Goal: Transaction & Acquisition: Purchase product/service

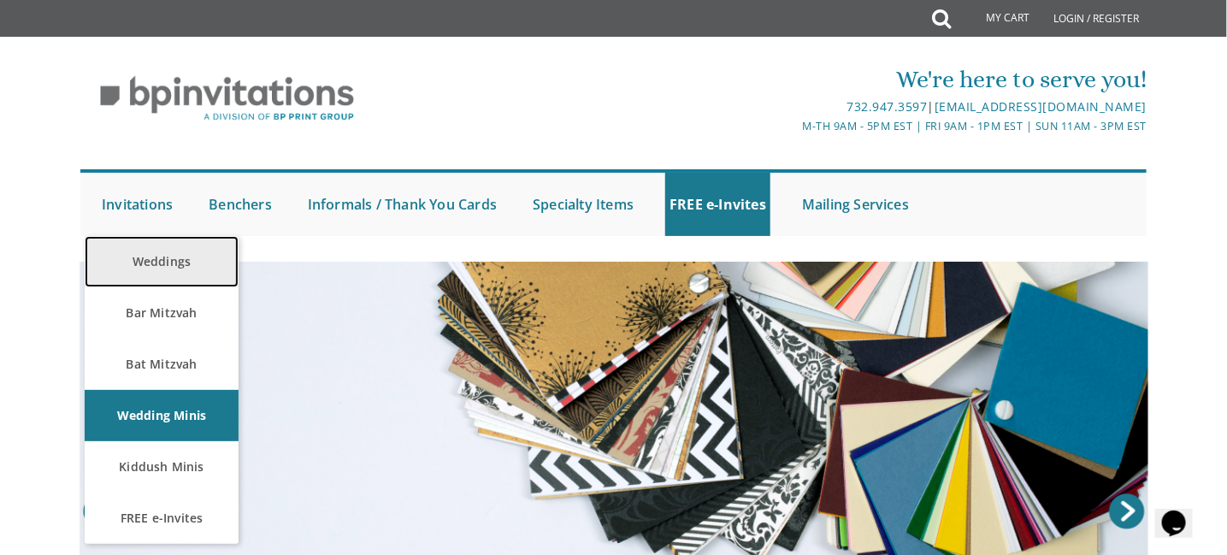
click at [148, 262] on link "Weddings" at bounding box center [162, 261] width 154 height 51
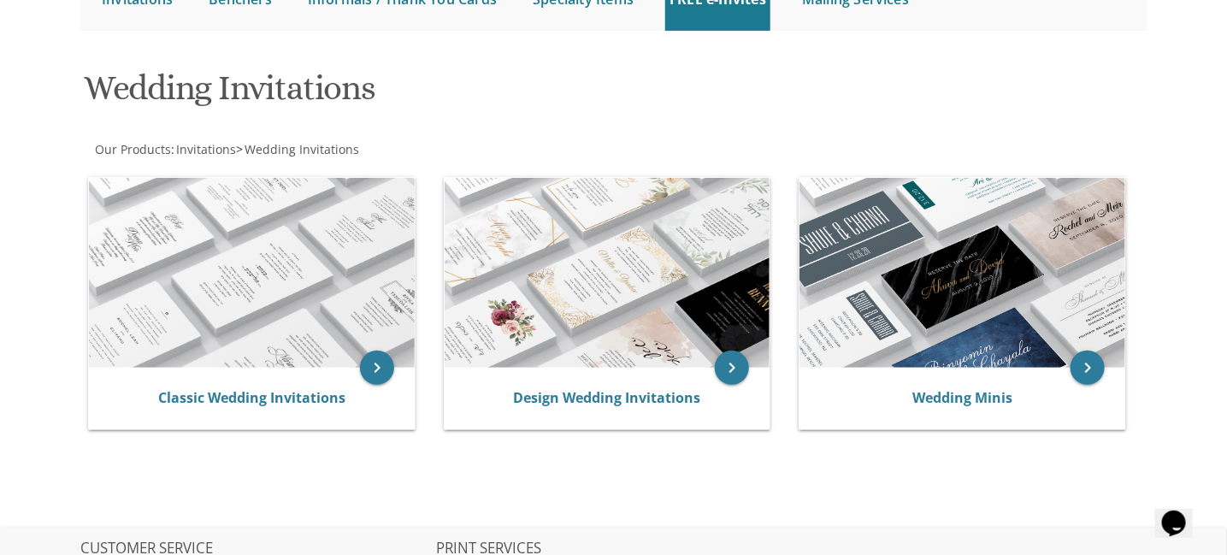
scroll to position [209, 0]
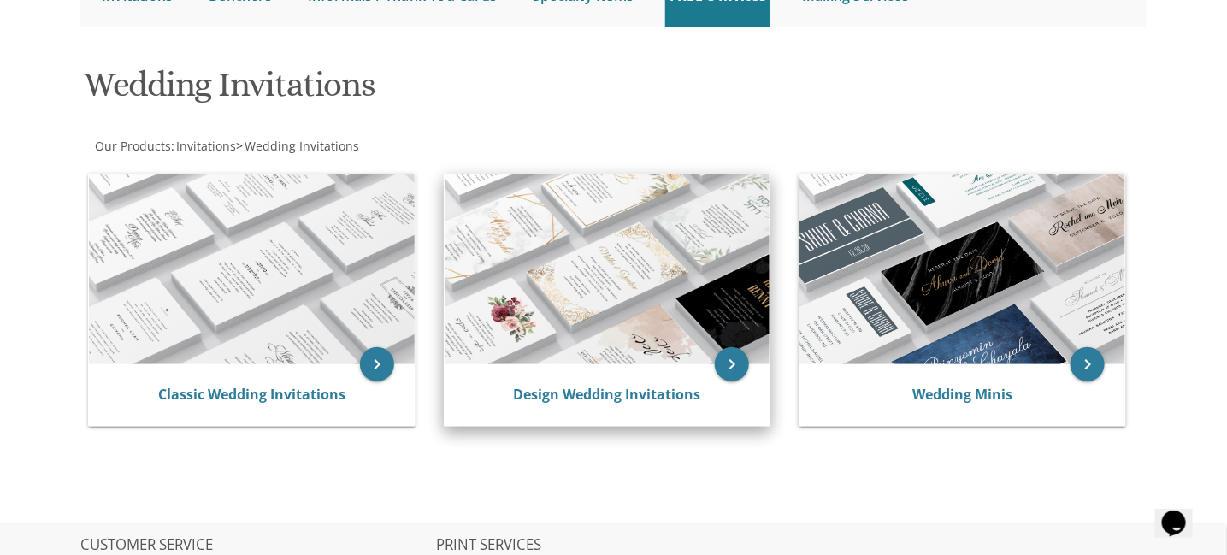
click at [610, 236] on img at bounding box center [608, 269] width 326 height 190
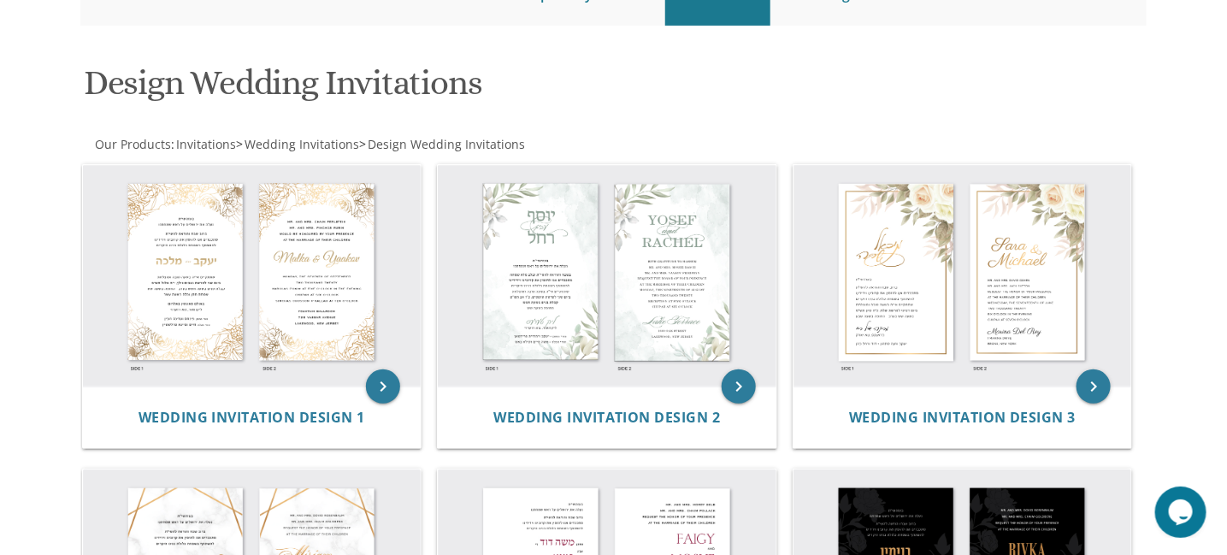
scroll to position [217, 0]
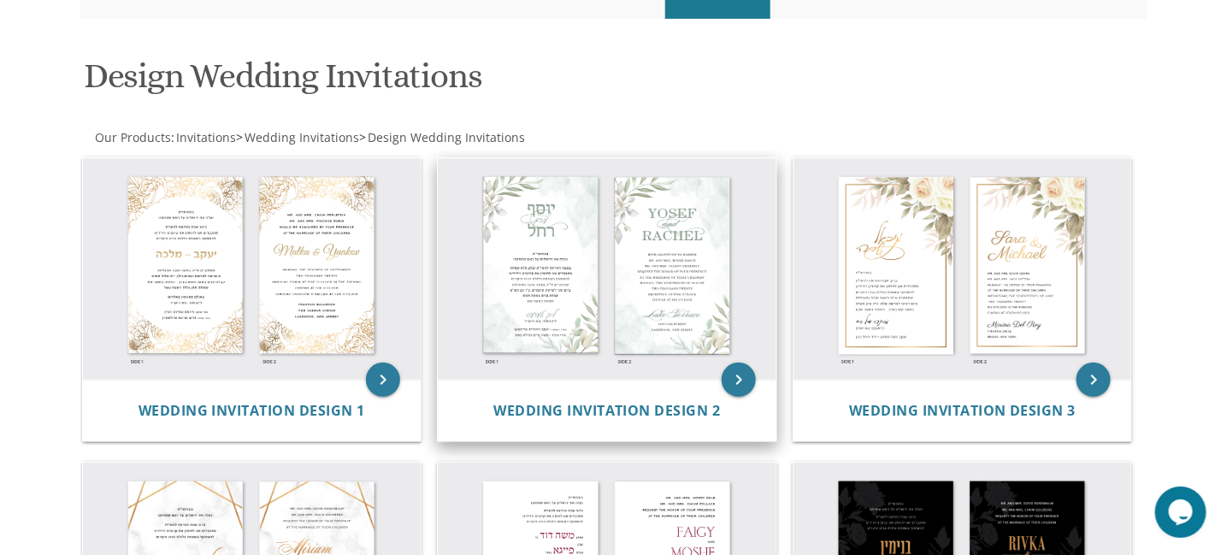
click at [574, 240] on img at bounding box center [607, 269] width 339 height 222
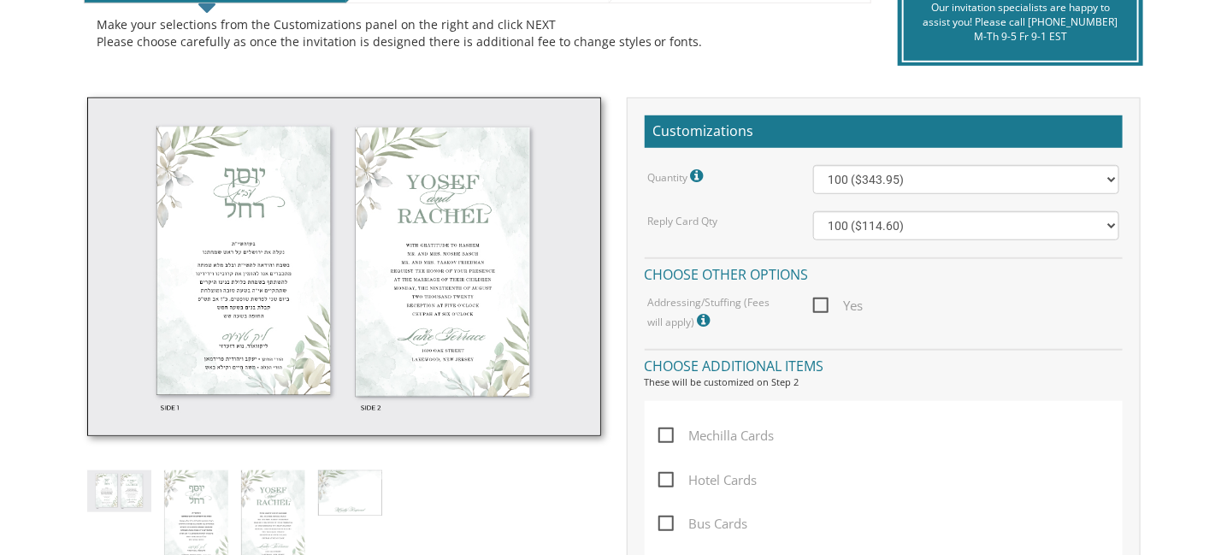
scroll to position [415, 0]
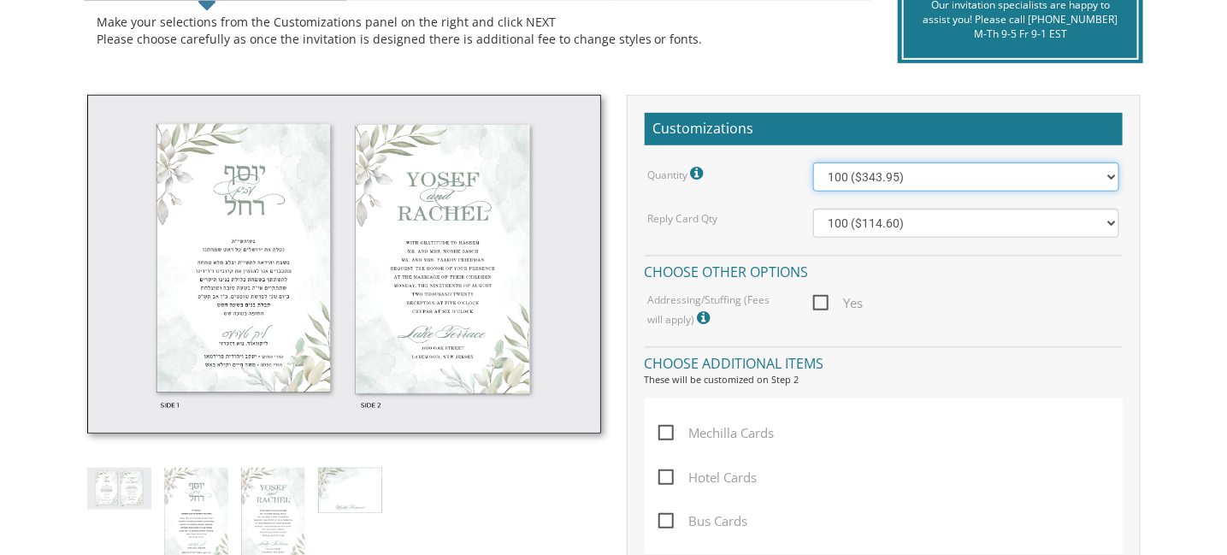
click at [1107, 172] on select "100 ($343.95) 200 ($481.15) 300 ($594.30) 400 ($702.25) 500 ($807.50) 600 ($944…" at bounding box center [966, 176] width 306 height 29
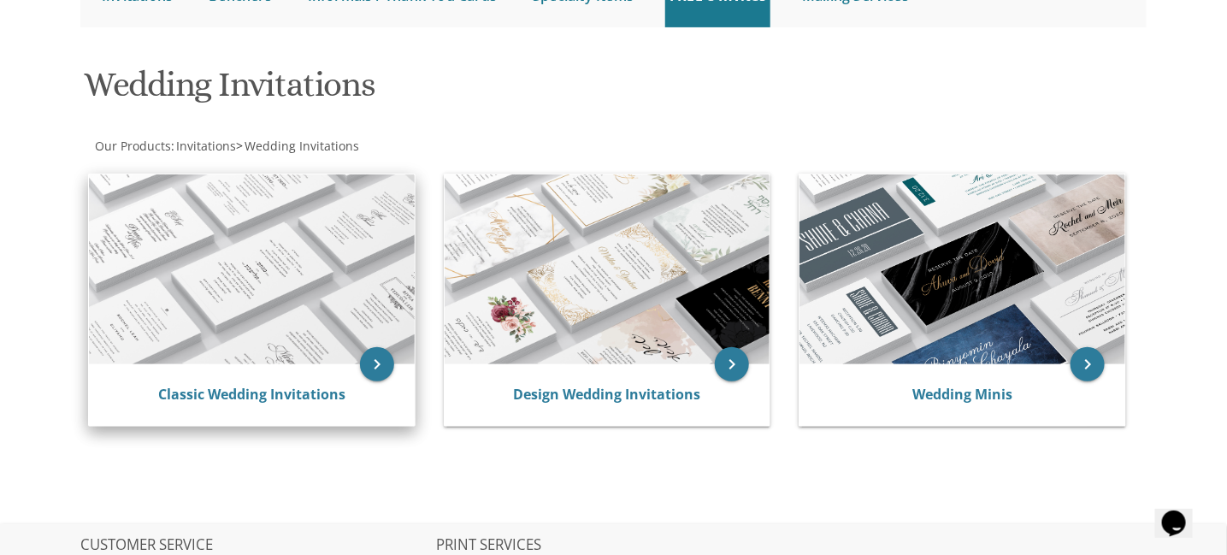
click at [274, 279] on img at bounding box center [252, 269] width 326 height 190
click at [383, 372] on icon "keyboard_arrow_right" at bounding box center [377, 364] width 34 height 34
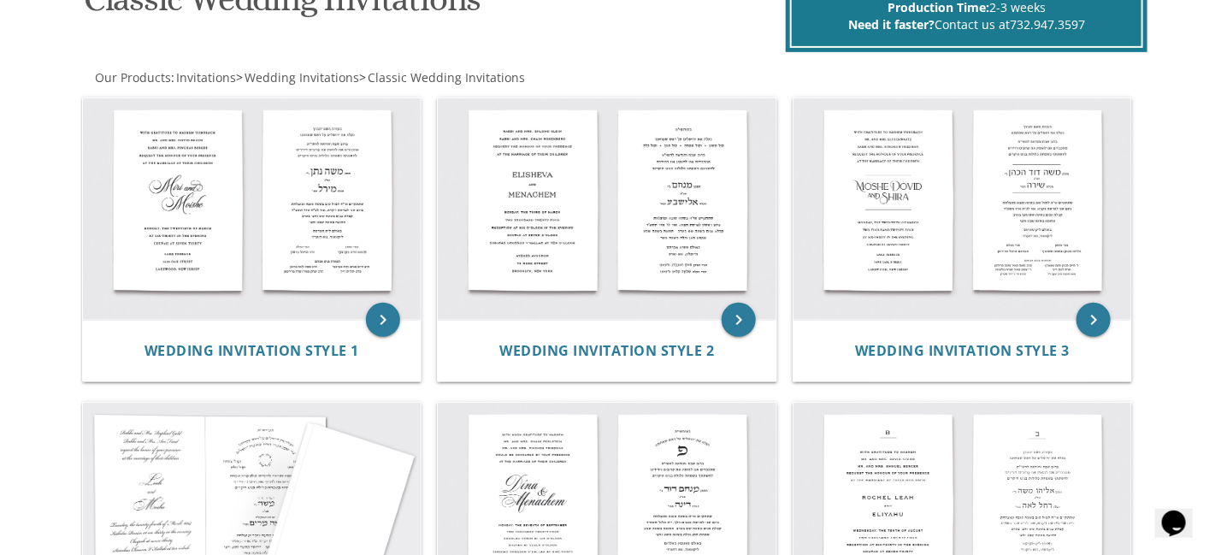
scroll to position [306, 0]
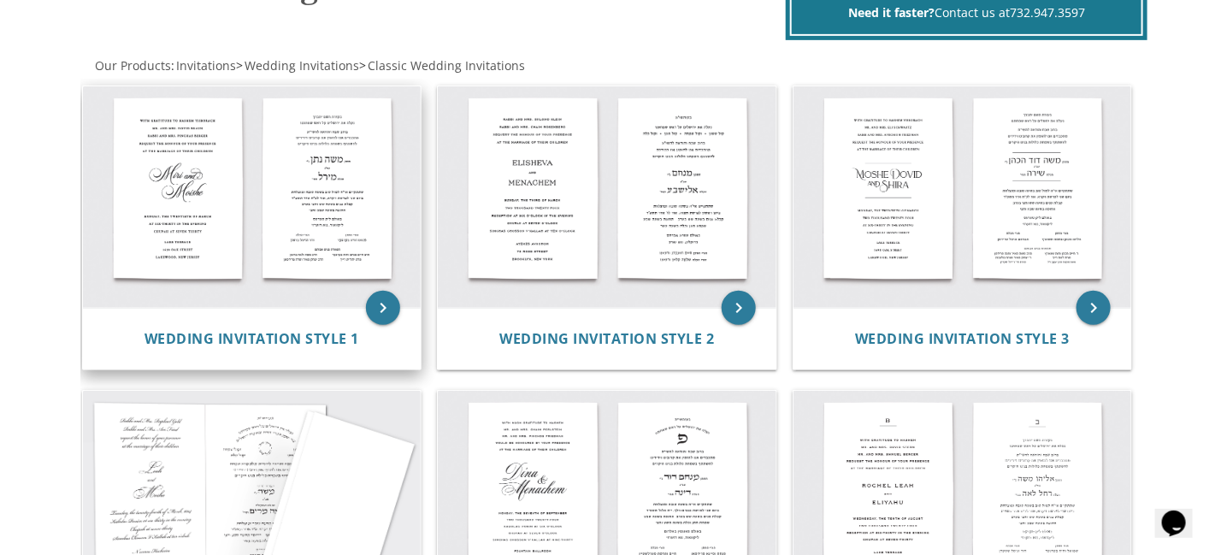
click at [263, 229] on img at bounding box center [252, 197] width 339 height 222
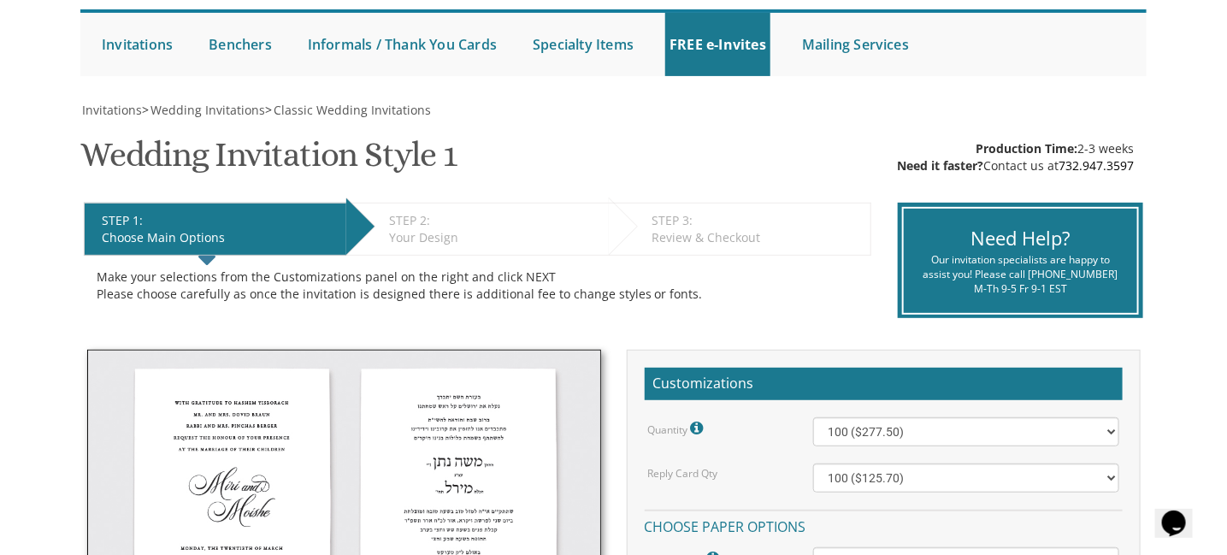
scroll to position [266, 0]
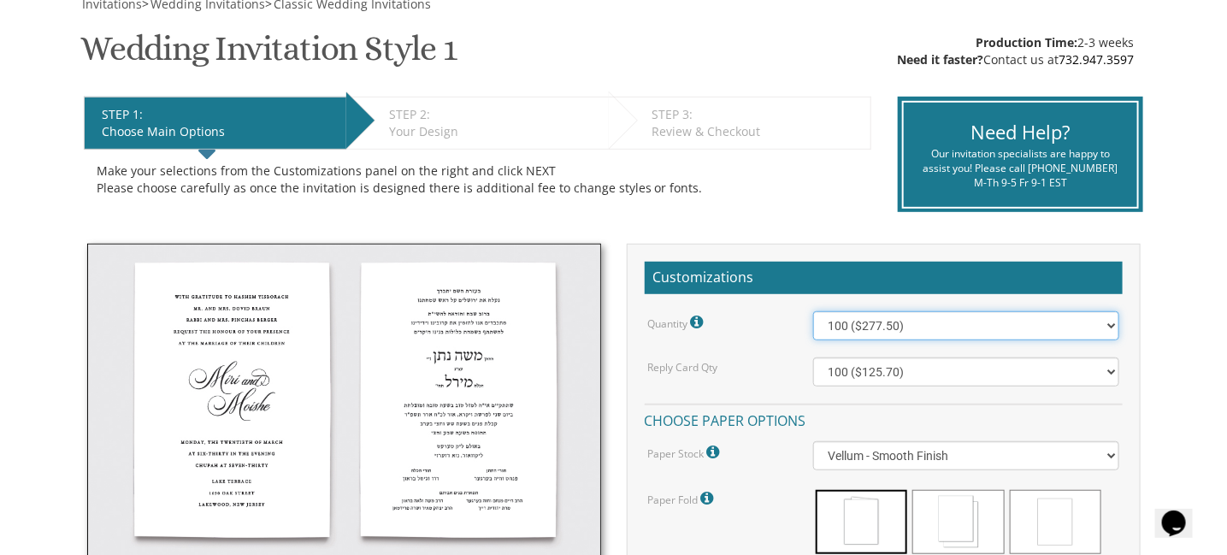
click at [1110, 326] on select "100 ($277.50) 200 ($330.45) 300 ($380.65) 400 ($432.70) 500 ($482.10) 600 ($534…" at bounding box center [966, 325] width 306 height 29
select select "900"
click at [813, 311] on select "100 ($277.50) 200 ($330.45) 300 ($380.65) 400 ($432.70) 500 ($482.10) 600 ($534…" at bounding box center [966, 325] width 306 height 29
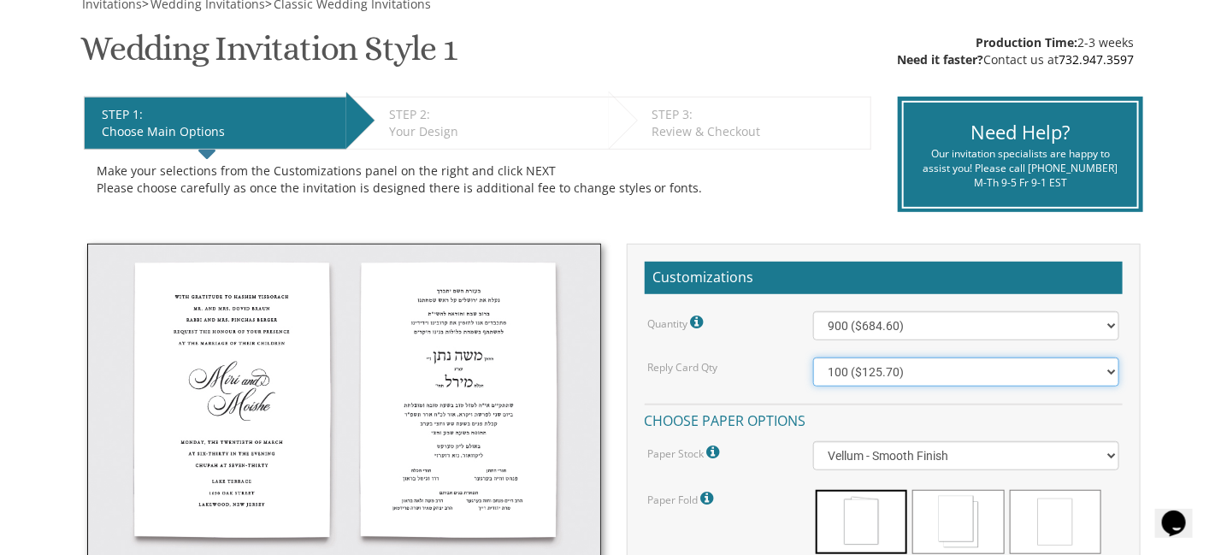
click at [1110, 367] on select "100 ($125.70) 200 ($150.60) 300 ($177.95) 400 ($270.70) 500 ($225.30) 600 ($249…" at bounding box center [966, 371] width 306 height 29
select select "500"
click at [813, 357] on select "100 ($125.70) 200 ($150.60) 300 ($177.95) 400 ($270.70) 500 ($225.30) 600 ($249…" at bounding box center [966, 371] width 306 height 29
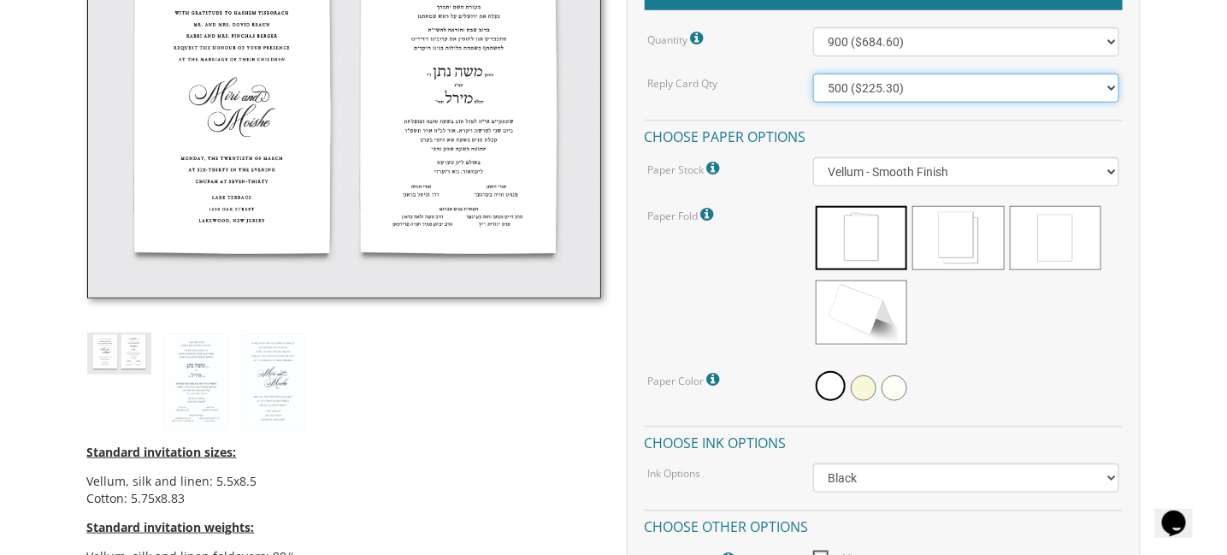
scroll to position [553, 0]
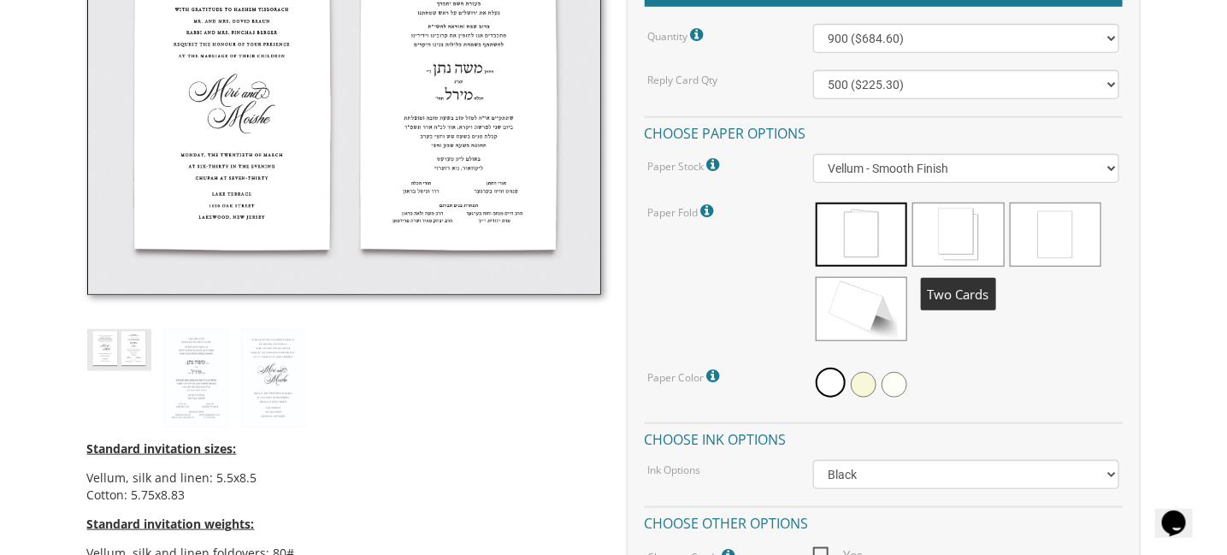
click at [968, 210] on span at bounding box center [957, 235] width 91 height 64
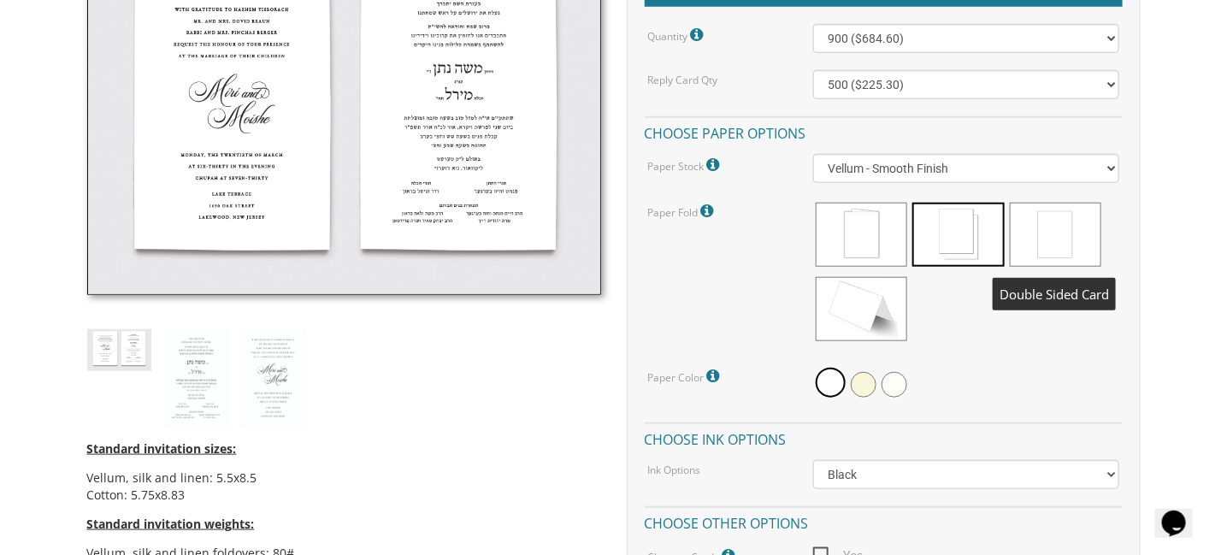
click at [1062, 235] on span at bounding box center [1055, 235] width 91 height 64
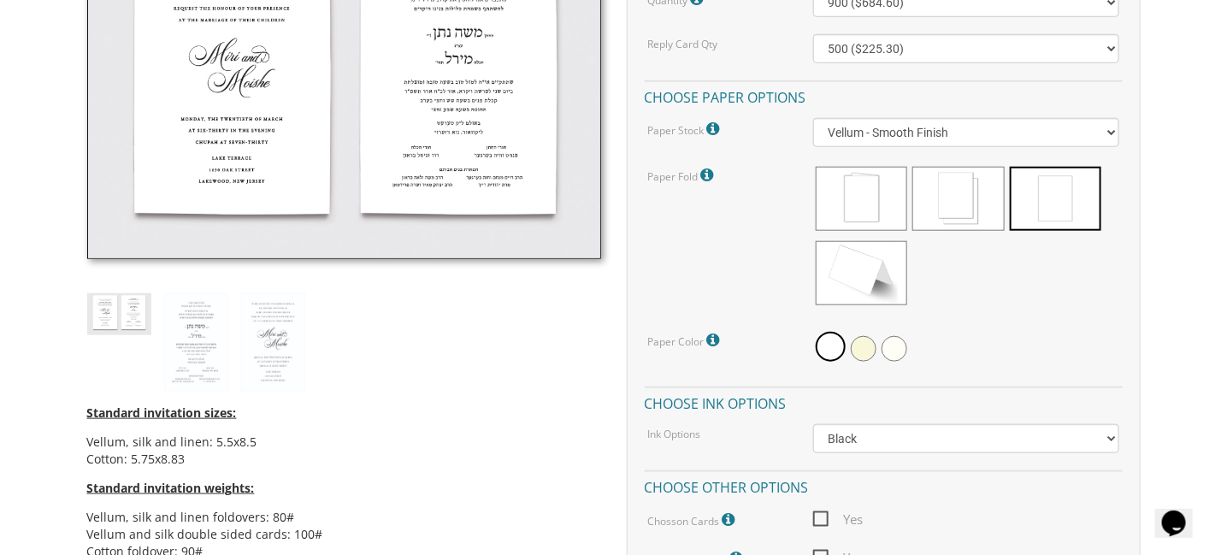
scroll to position [587, 0]
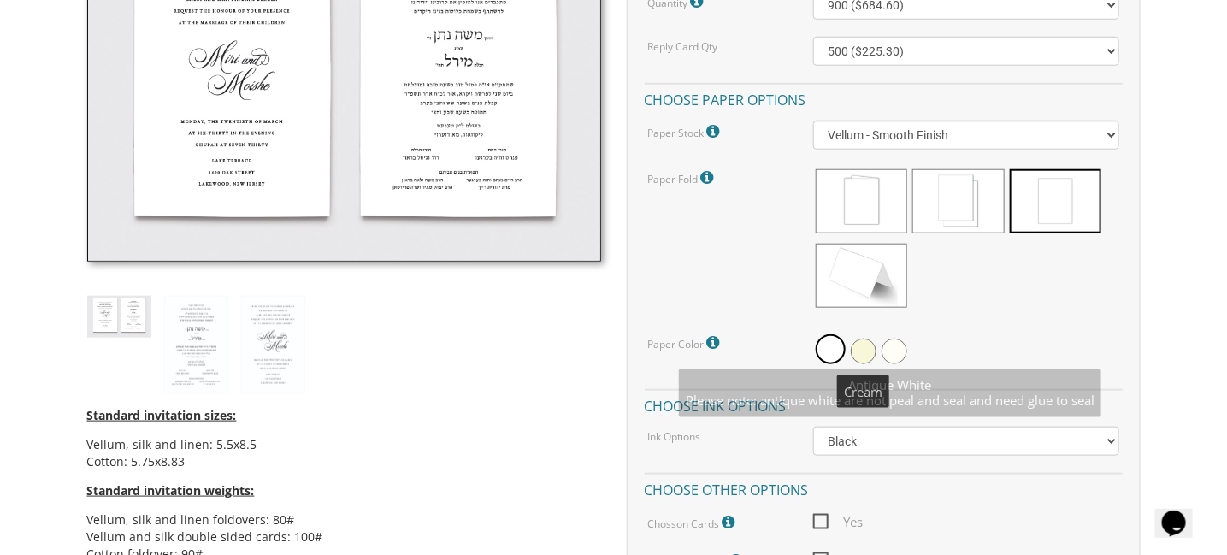
click at [866, 346] on span at bounding box center [864, 352] width 26 height 26
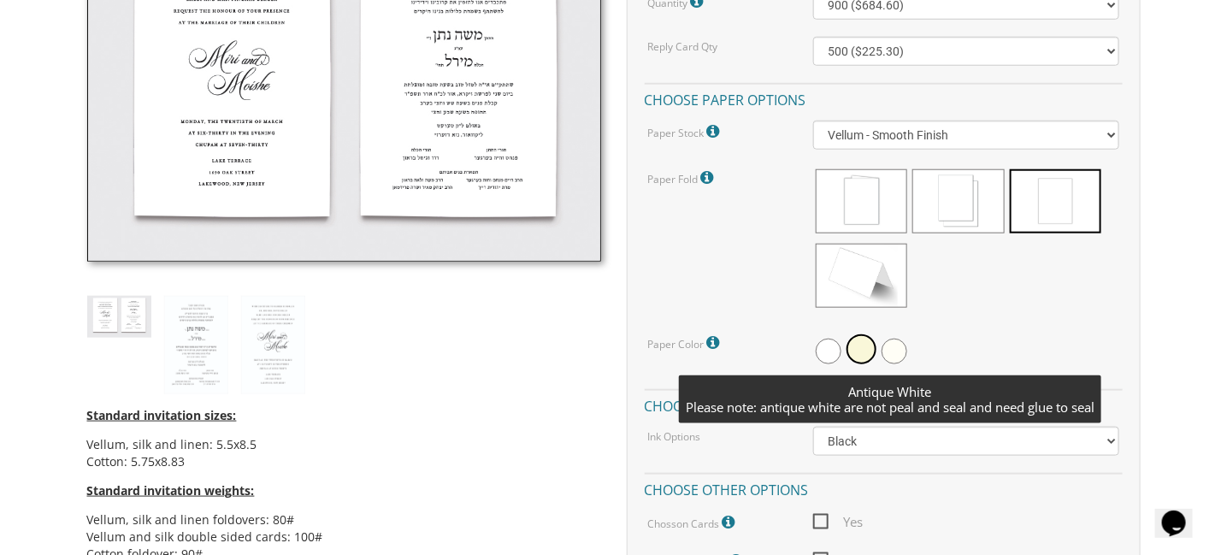
click at [903, 350] on span at bounding box center [895, 352] width 26 height 26
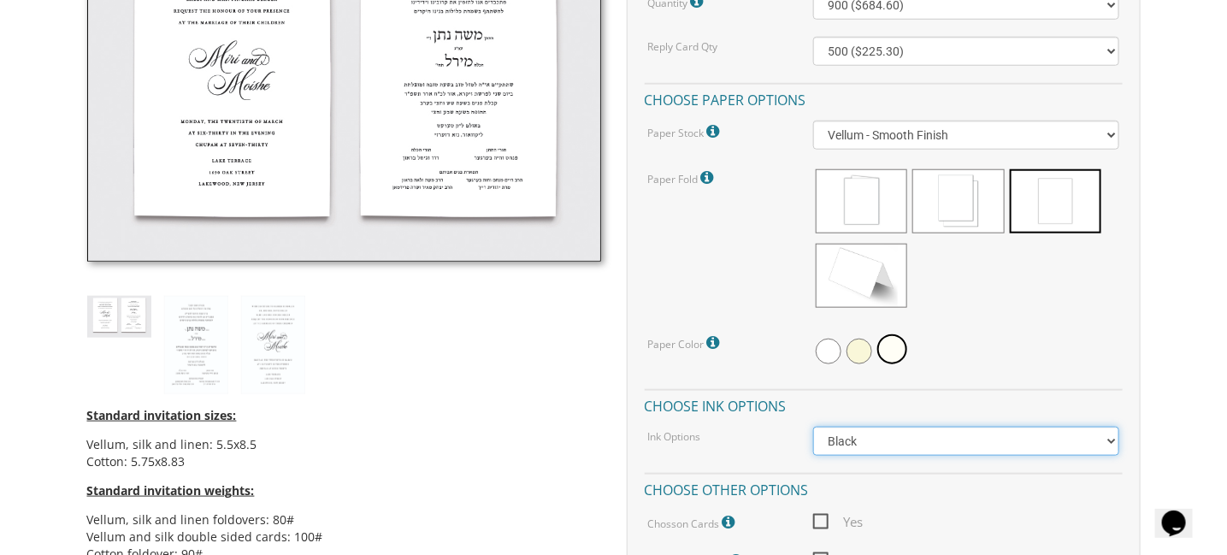
click at [1111, 433] on select "Black Colored Ink ($65.00) Black + One Color ($211.00) Two Colors ($265.00)" at bounding box center [966, 441] width 306 height 29
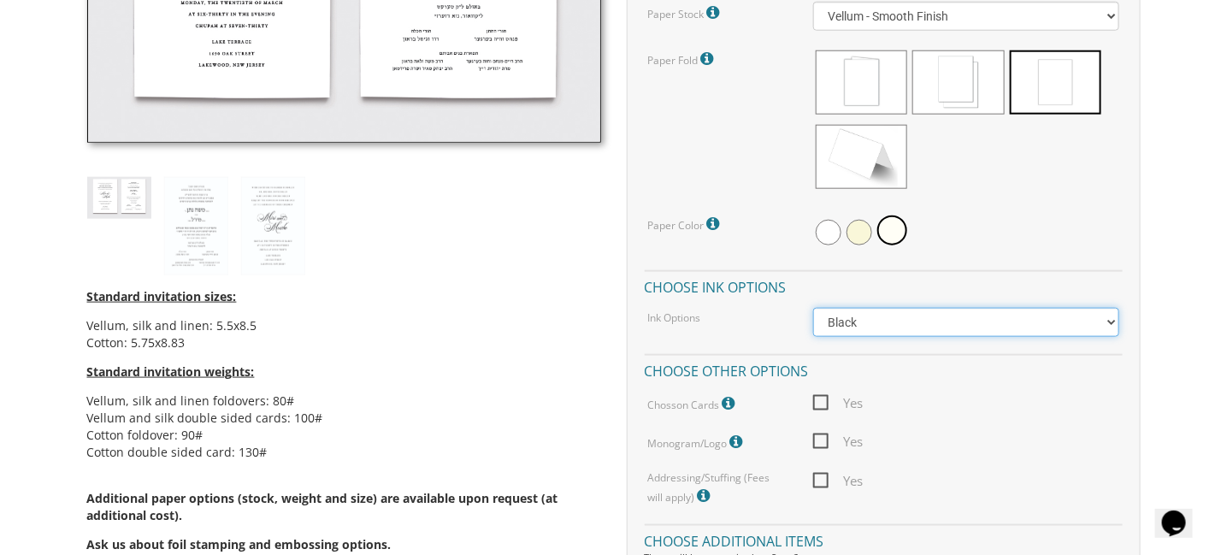
scroll to position [711, 0]
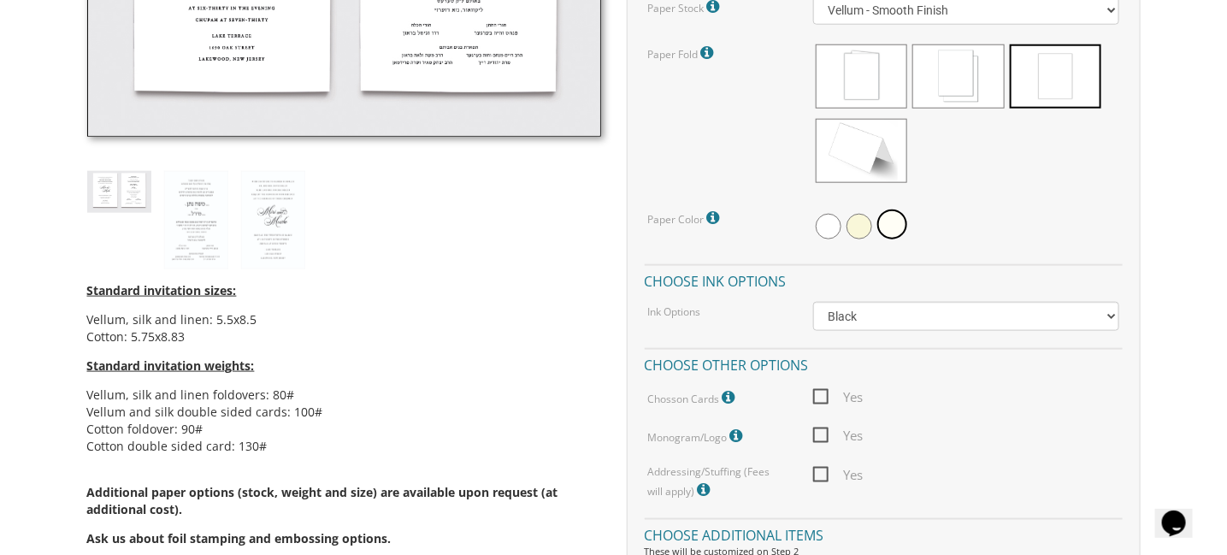
click at [826, 392] on span "Yes" at bounding box center [838, 397] width 50 height 21
click at [824, 392] on input "Yes" at bounding box center [818, 395] width 11 height 11
checkbox input "true"
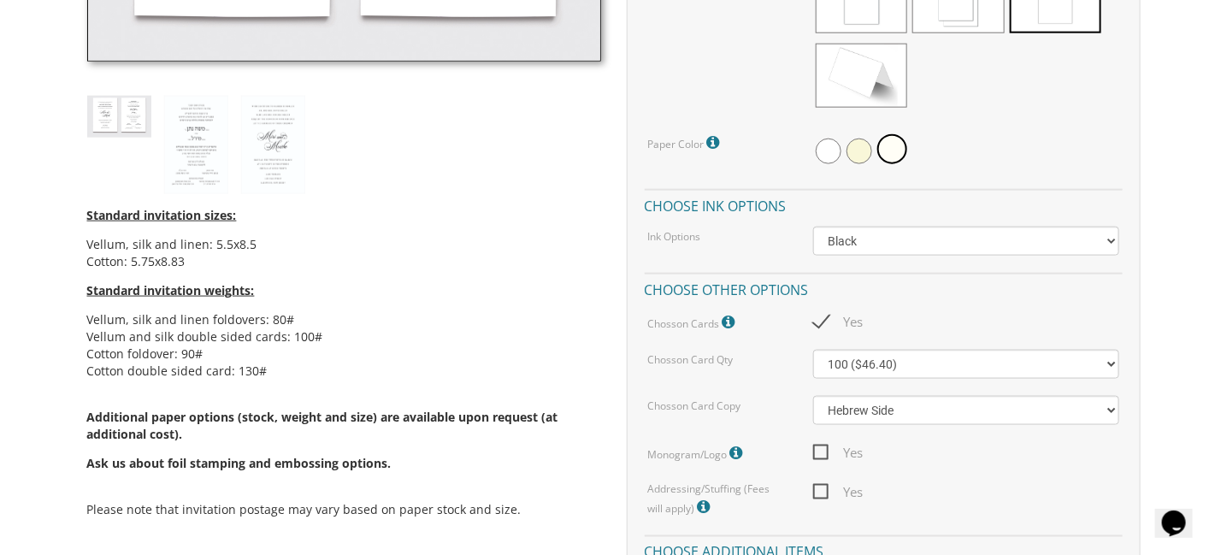
scroll to position [793, 0]
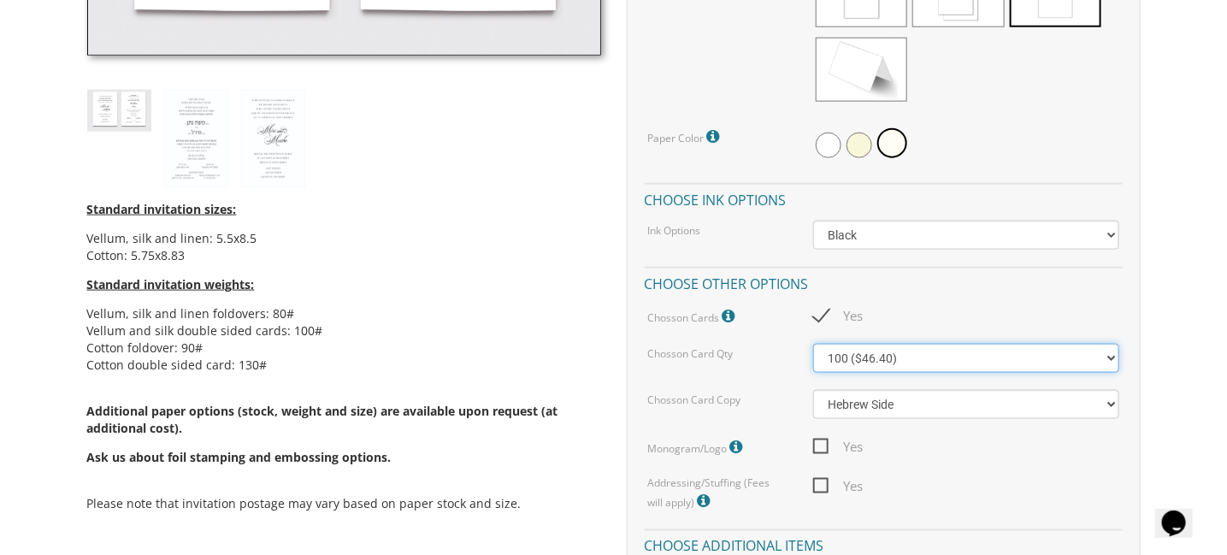
click at [1110, 363] on select "100 ($46.40) 200 ($55.20) 300 ($61.85)" at bounding box center [966, 358] width 306 height 29
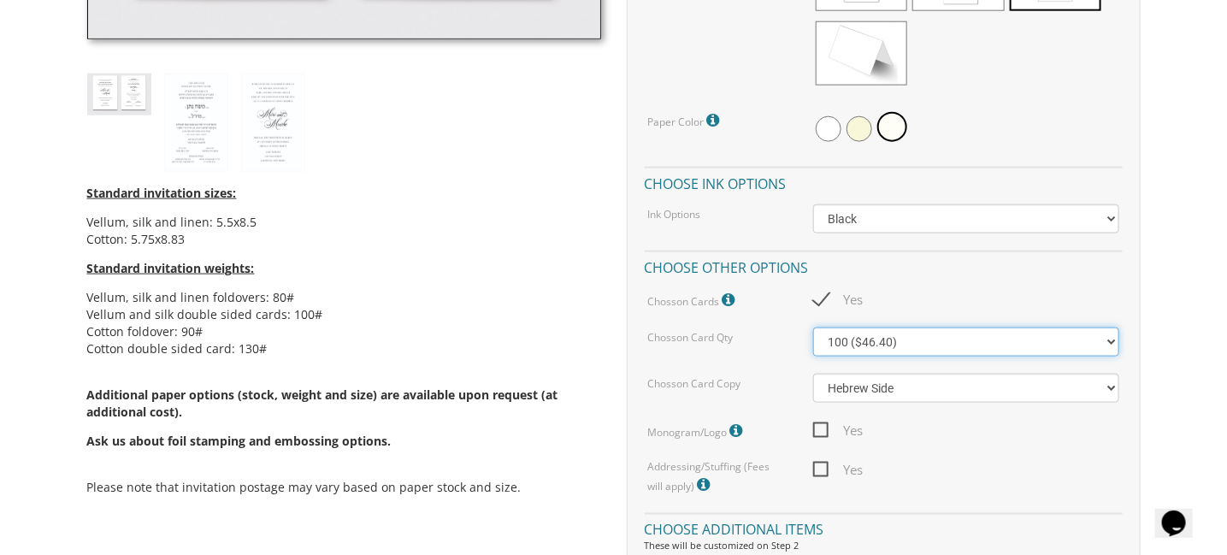
scroll to position [847, 0]
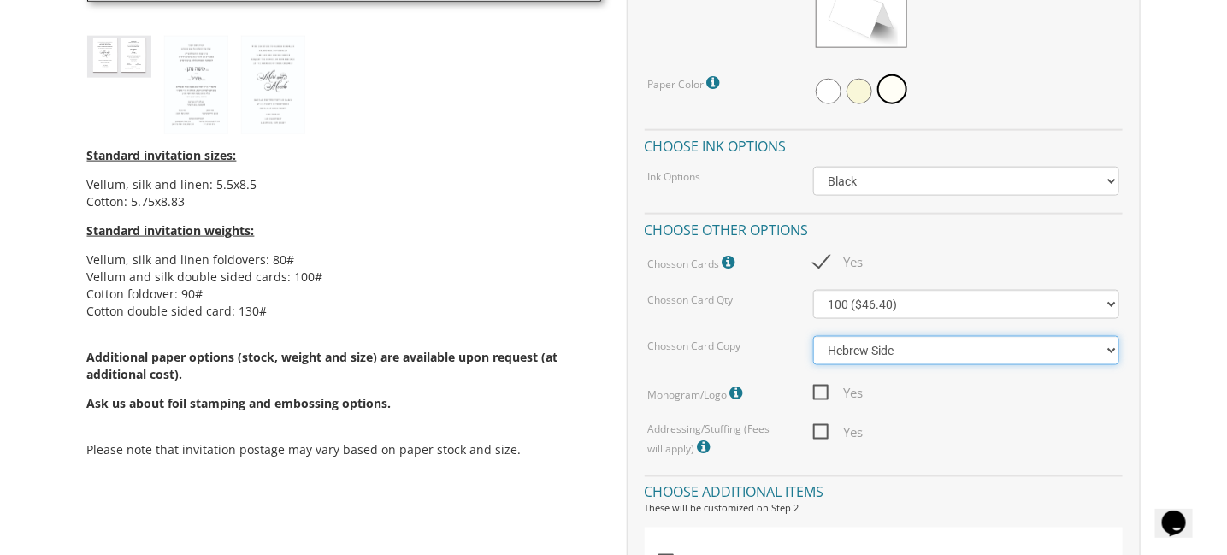
click at [1108, 357] on select "Hebrew Side English Side" at bounding box center [966, 350] width 306 height 29
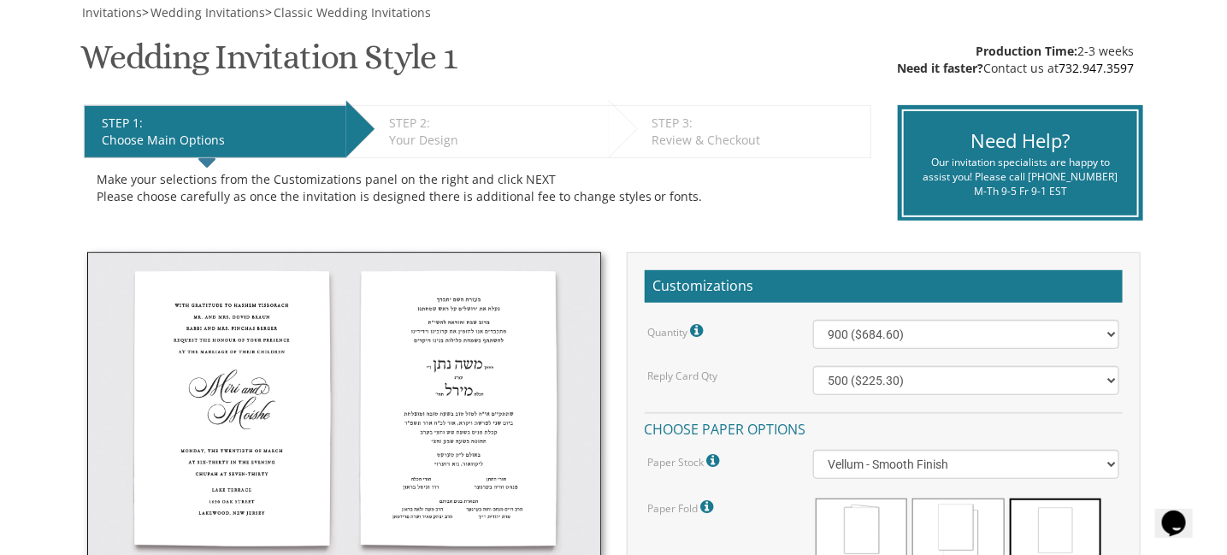
scroll to position [251, 0]
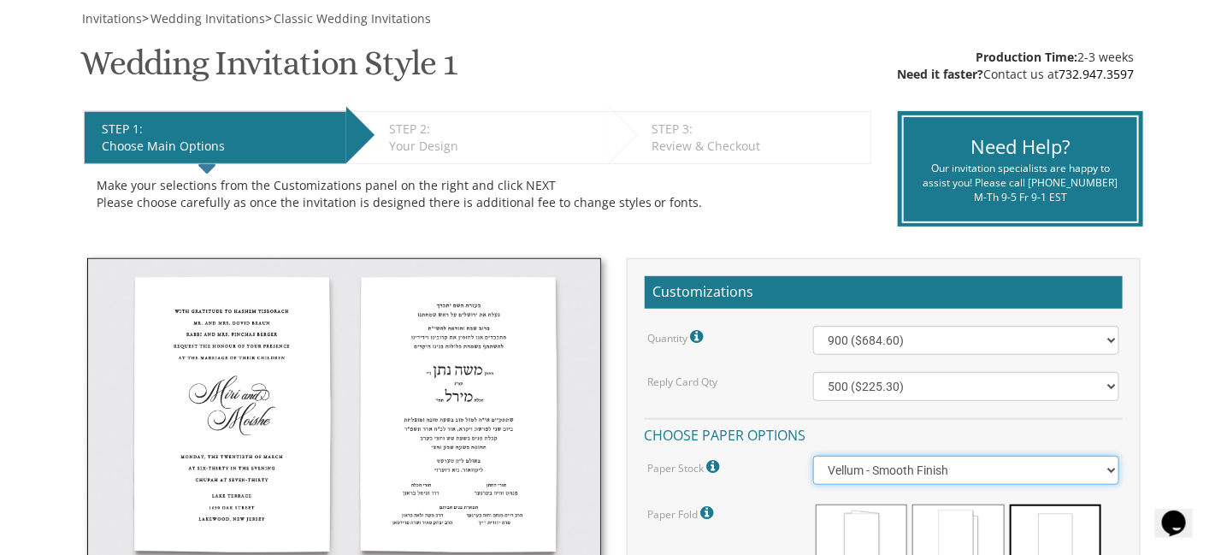
click at [1110, 465] on select "Vellum - Smooth Finish Linen - Subtle Embossed Crosshatch Texture Silk - Soft, …" at bounding box center [966, 470] width 306 height 29
click at [813, 456] on select "Vellum - Smooth Finish Linen - Subtle Embossed Crosshatch Texture Silk - Soft, …" at bounding box center [966, 470] width 306 height 29
click at [1113, 463] on select "Vellum - Smooth Finish Linen - Subtle Embossed Crosshatch Texture Silk - Soft, …" at bounding box center [966, 470] width 306 height 29
click at [813, 456] on select "Vellum - Smooth Finish Linen - Subtle Embossed Crosshatch Texture Silk - Soft, …" at bounding box center [966, 470] width 306 height 29
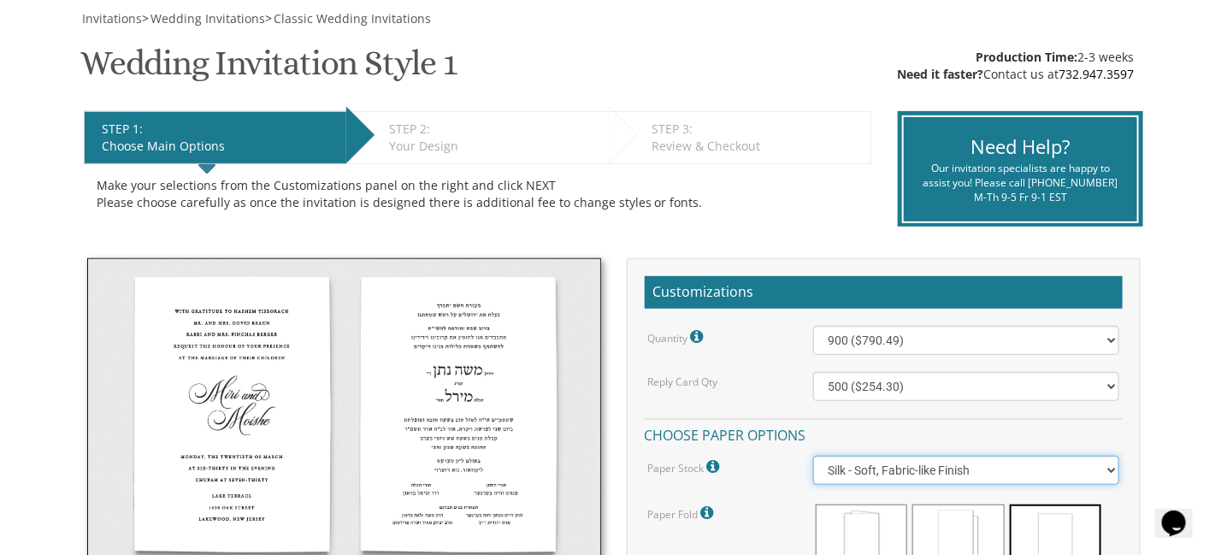
click at [1110, 470] on select "Vellum - Smooth Finish Linen - Subtle Embossed Crosshatch Texture Silk - Soft, …" at bounding box center [966, 470] width 306 height 29
click at [813, 456] on select "Vellum - Smooth Finish Linen - Subtle Embossed Crosshatch Texture Silk - Soft, …" at bounding box center [966, 470] width 306 height 29
click at [1105, 462] on select "Vellum - Smooth Finish Linen - Subtle Embossed Crosshatch Texture Silk - Soft, …" at bounding box center [966, 470] width 306 height 29
select select "Vellum"
click at [813, 456] on select "Vellum - Smooth Finish Linen - Subtle Embossed Crosshatch Texture Silk - Soft, …" at bounding box center [966, 470] width 306 height 29
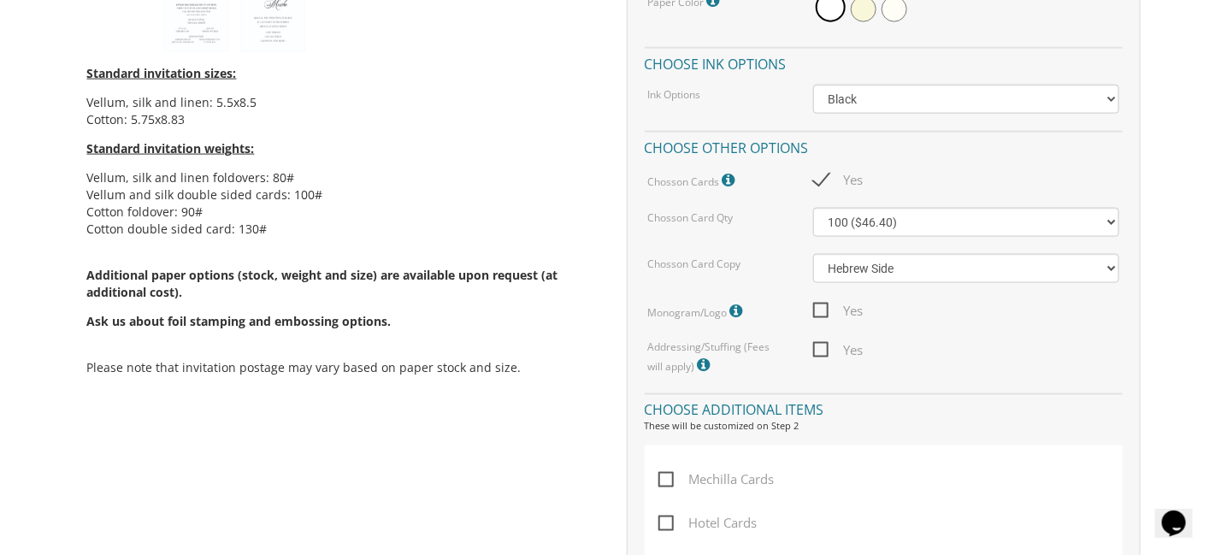
scroll to position [1039, 0]
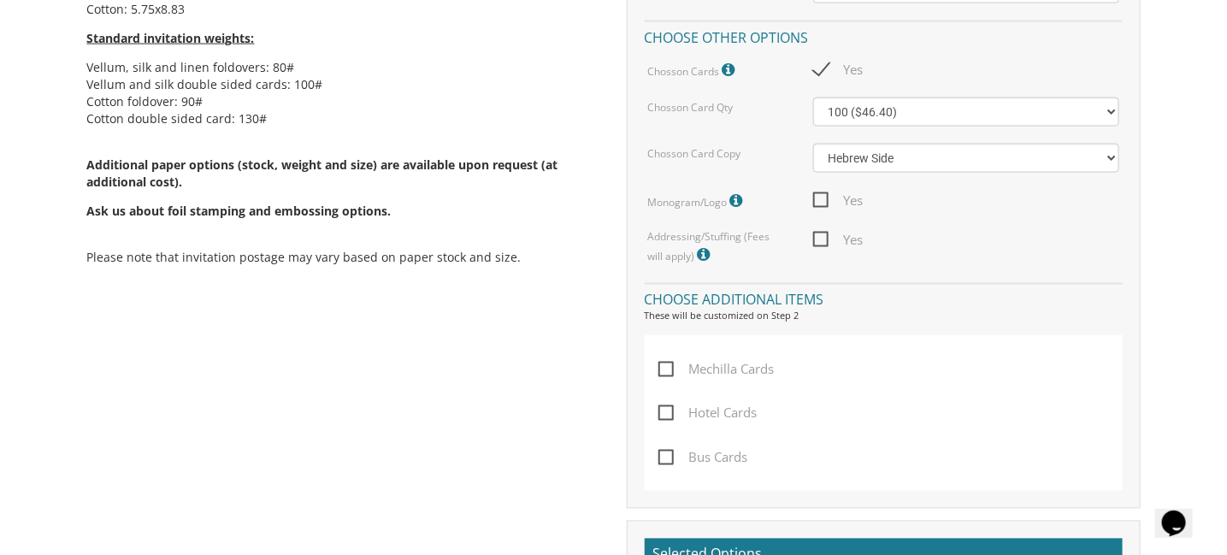
click at [270, 351] on div "Standard invitation sizes: Vellum, silk and linen: 5.5x8.5 Cotton: 5.75x8.83 St…" at bounding box center [613, 178] width 1079 height 1414
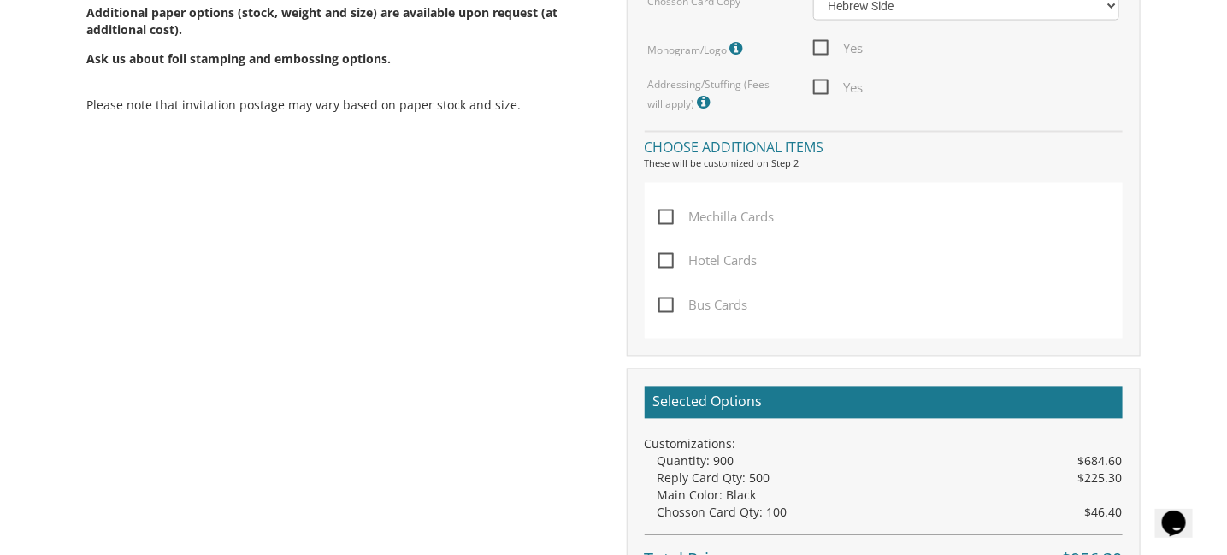
scroll to position [1392, 0]
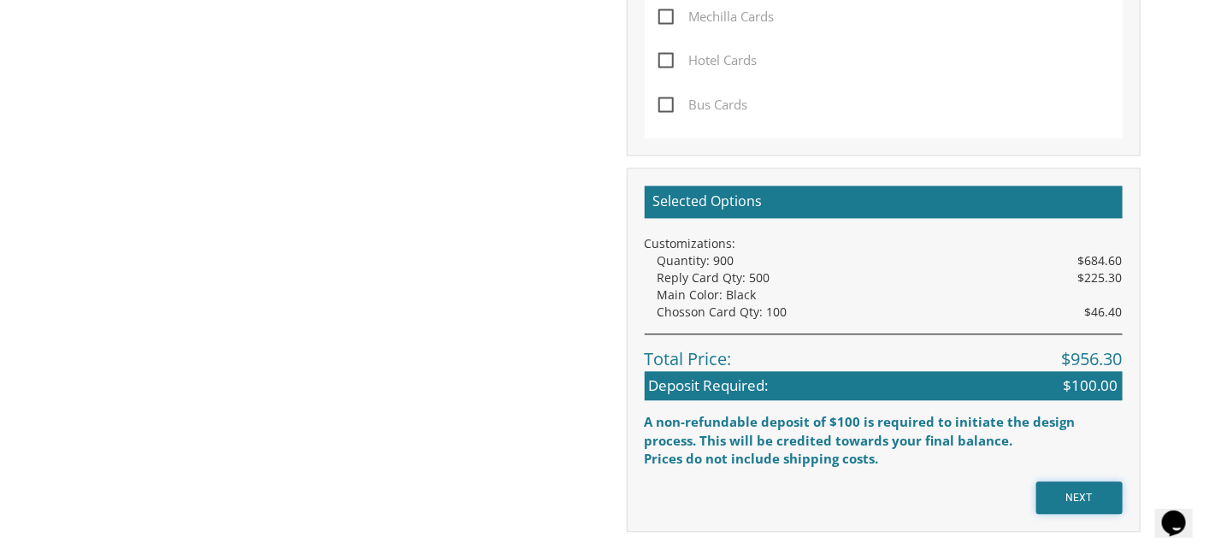
click at [1085, 495] on input "NEXT" at bounding box center [1079, 497] width 86 height 32
